Goal: Task Accomplishment & Management: Use online tool/utility

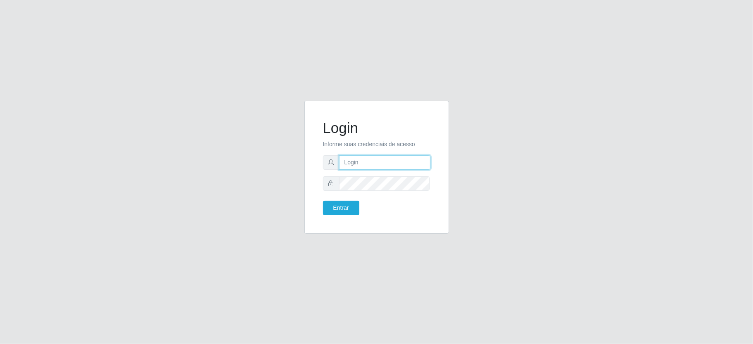
click at [375, 164] on input "text" at bounding box center [384, 162] width 91 height 14
type input "aislan@ideal"
click at [331, 204] on button "Entrar" at bounding box center [341, 208] width 36 height 14
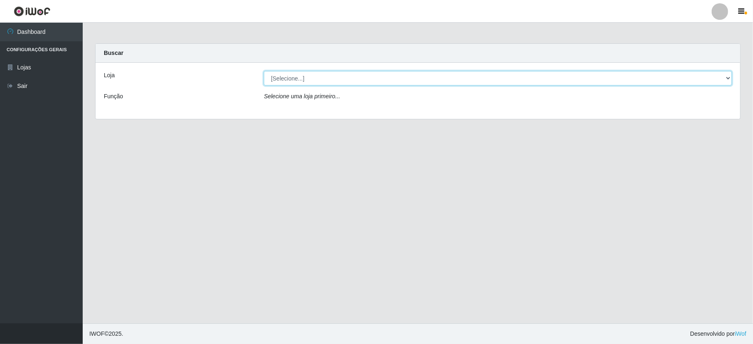
click at [420, 85] on select "[Selecione...] Ideal - Conceição" at bounding box center [498, 78] width 468 height 14
select select "231"
click at [264, 71] on select "[Selecione...] Ideal - Conceição" at bounding box center [498, 78] width 468 height 14
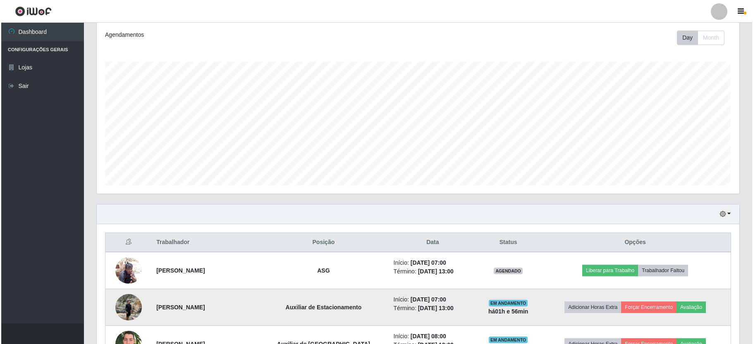
scroll to position [165, 0]
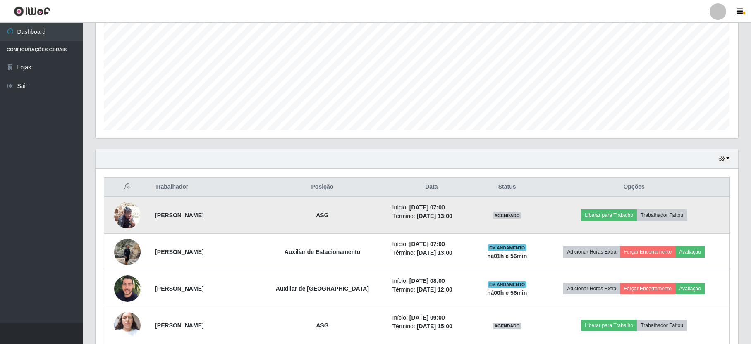
click at [125, 211] on img at bounding box center [127, 215] width 26 height 35
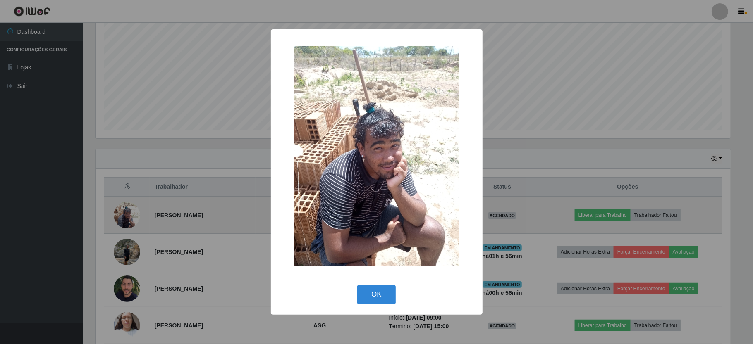
click at [125, 211] on div "× OK Cancel" at bounding box center [376, 172] width 753 height 344
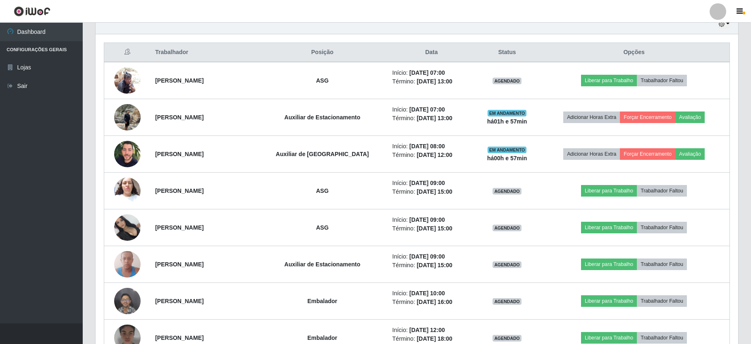
scroll to position [245, 0]
